Goal: Transaction & Acquisition: Book appointment/travel/reservation

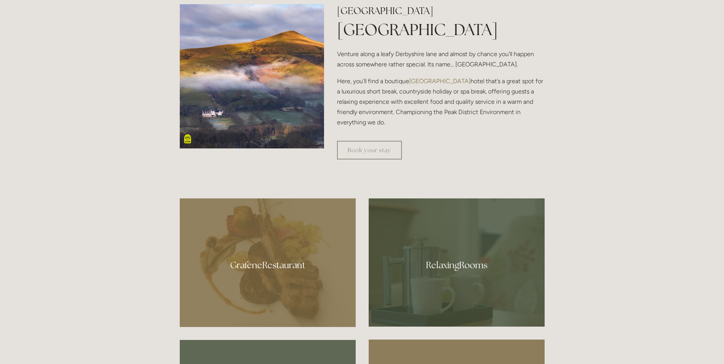
scroll to position [420, 0]
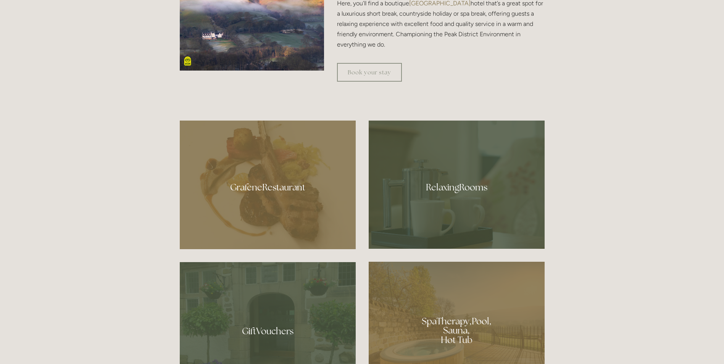
click at [266, 188] on div at bounding box center [268, 185] width 176 height 129
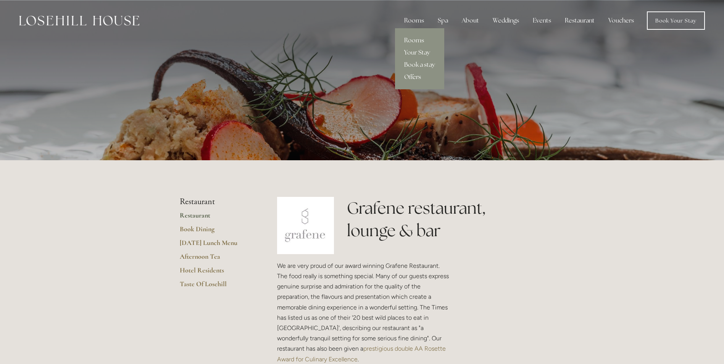
click at [415, 76] on link "Offers" at bounding box center [419, 77] width 49 height 12
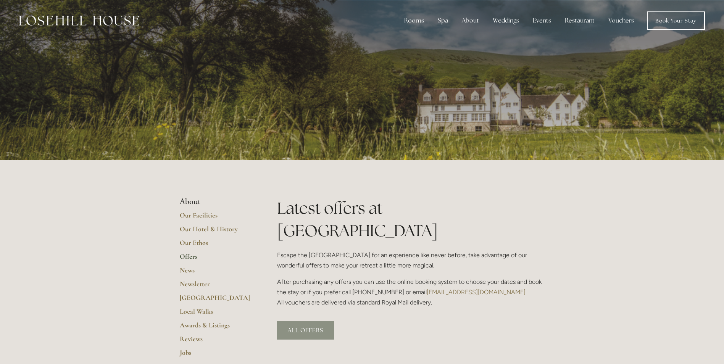
click at [327, 321] on link "ALL OFFERS" at bounding box center [305, 330] width 57 height 19
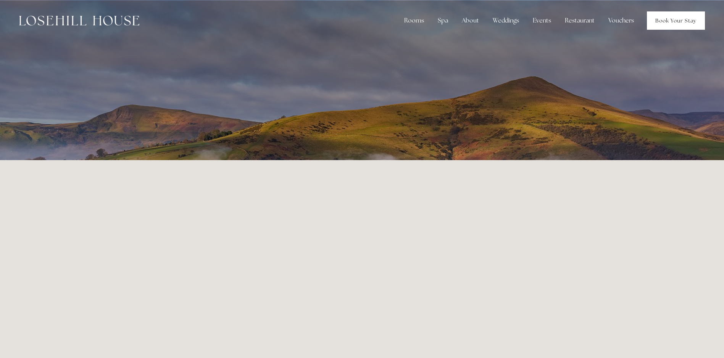
click at [660, 18] on link "Book Your Stay" at bounding box center [676, 20] width 58 height 18
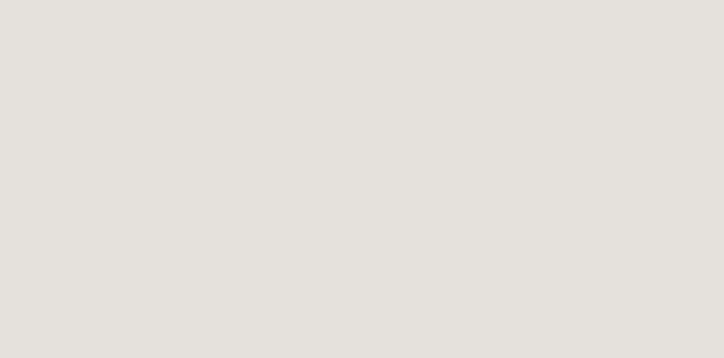
scroll to position [343, 0]
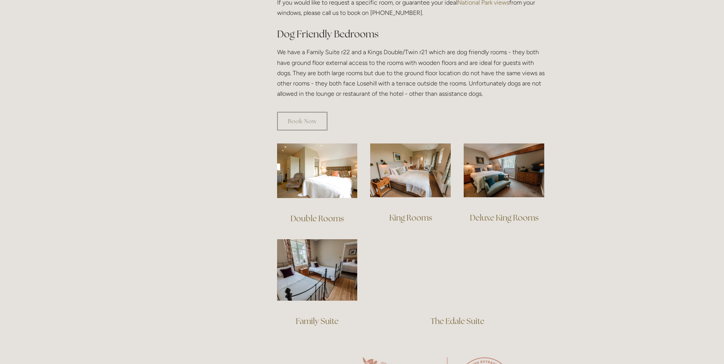
scroll to position [343, 0]
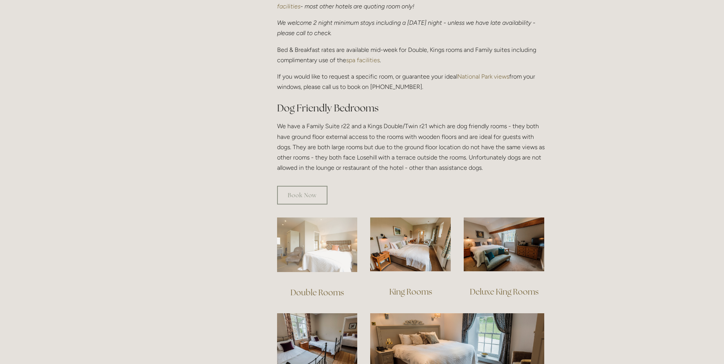
click at [300, 241] on img at bounding box center [317, 245] width 81 height 55
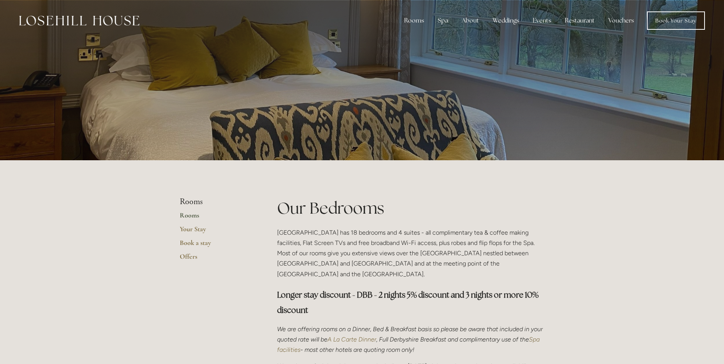
scroll to position [343, 0]
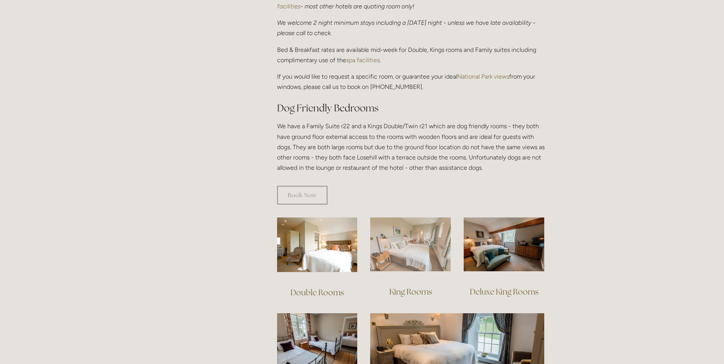
click at [424, 241] on img at bounding box center [410, 245] width 81 height 54
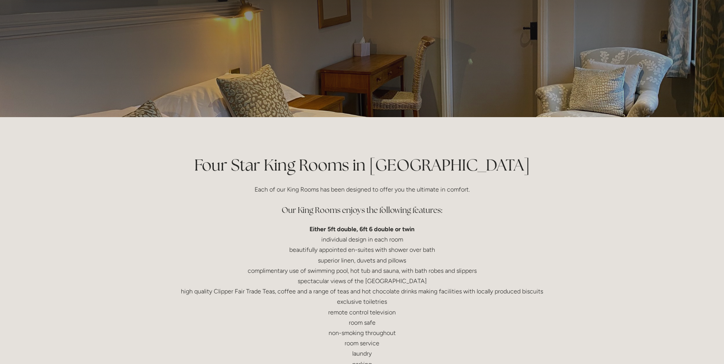
scroll to position [153, 0]
